Goal: Navigation & Orientation: Find specific page/section

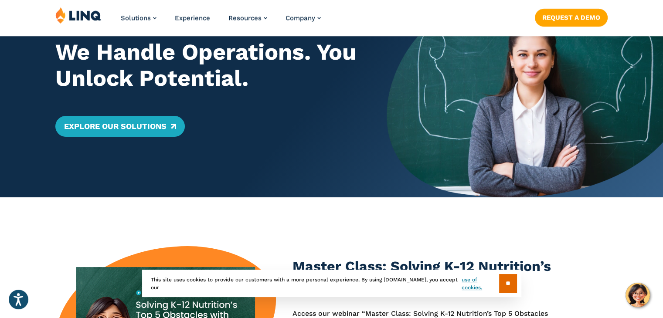
scroll to position [125, 0]
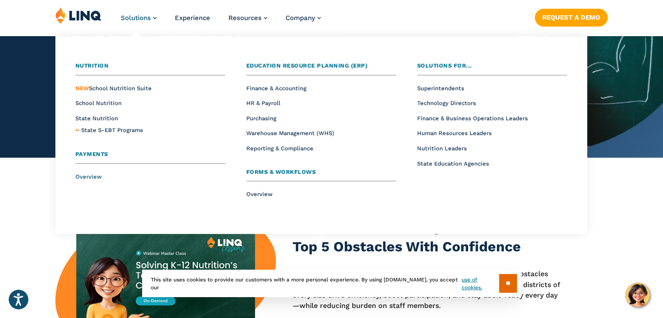
click at [83, 176] on span "Overview" at bounding box center [88, 176] width 26 height 7
